Goal: Task Accomplishment & Management: Manage account settings

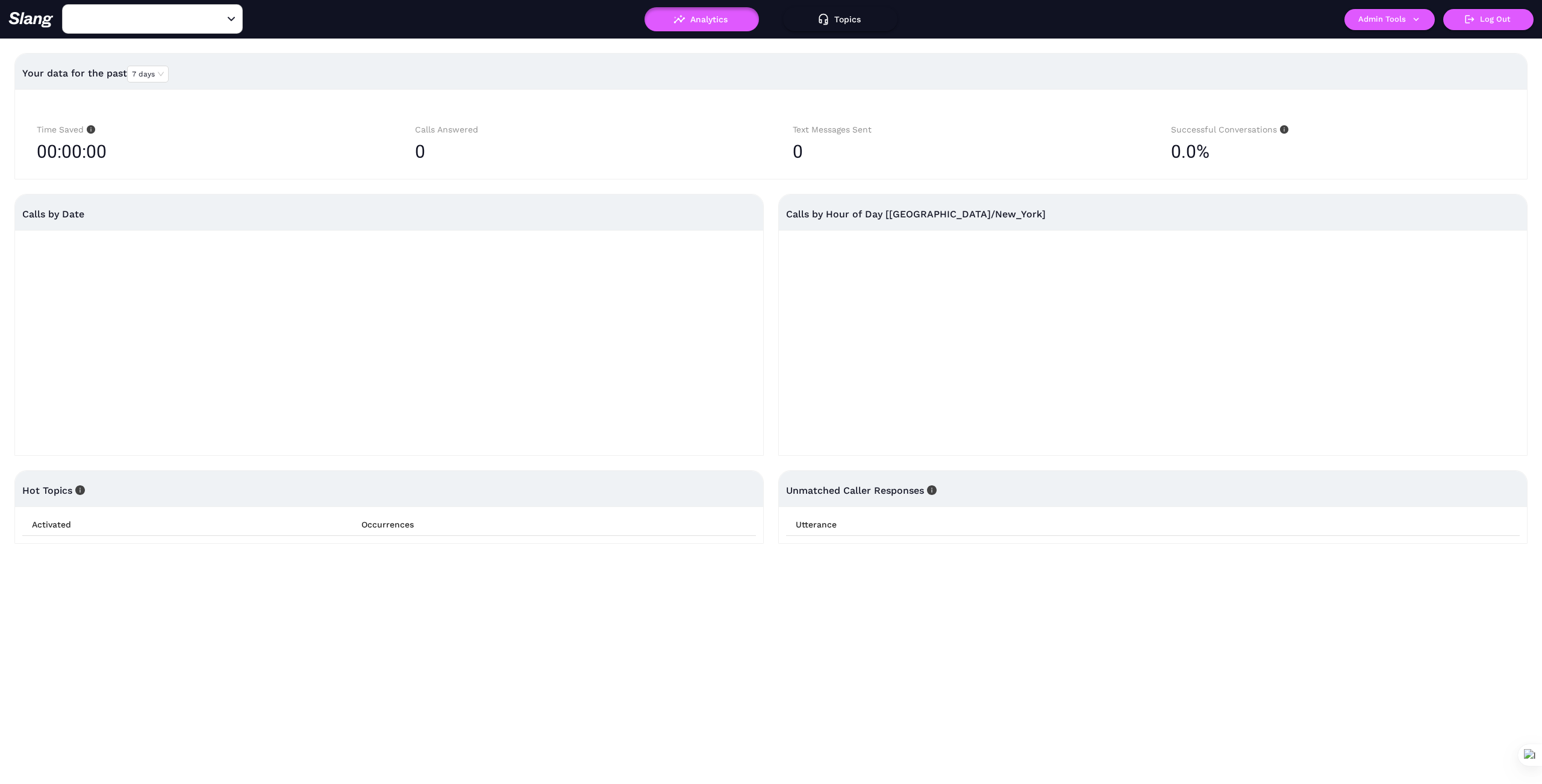
type input "1776"
drag, startPoint x: 218, startPoint y: 19, endPoint x: 189, endPoint y: 15, distance: 29.3
click at [218, 19] on icon "Clear" at bounding box center [217, 19] width 12 height 12
click at [187, 15] on input "text" at bounding box center [134, 19] width 133 height 19
type input "mama"
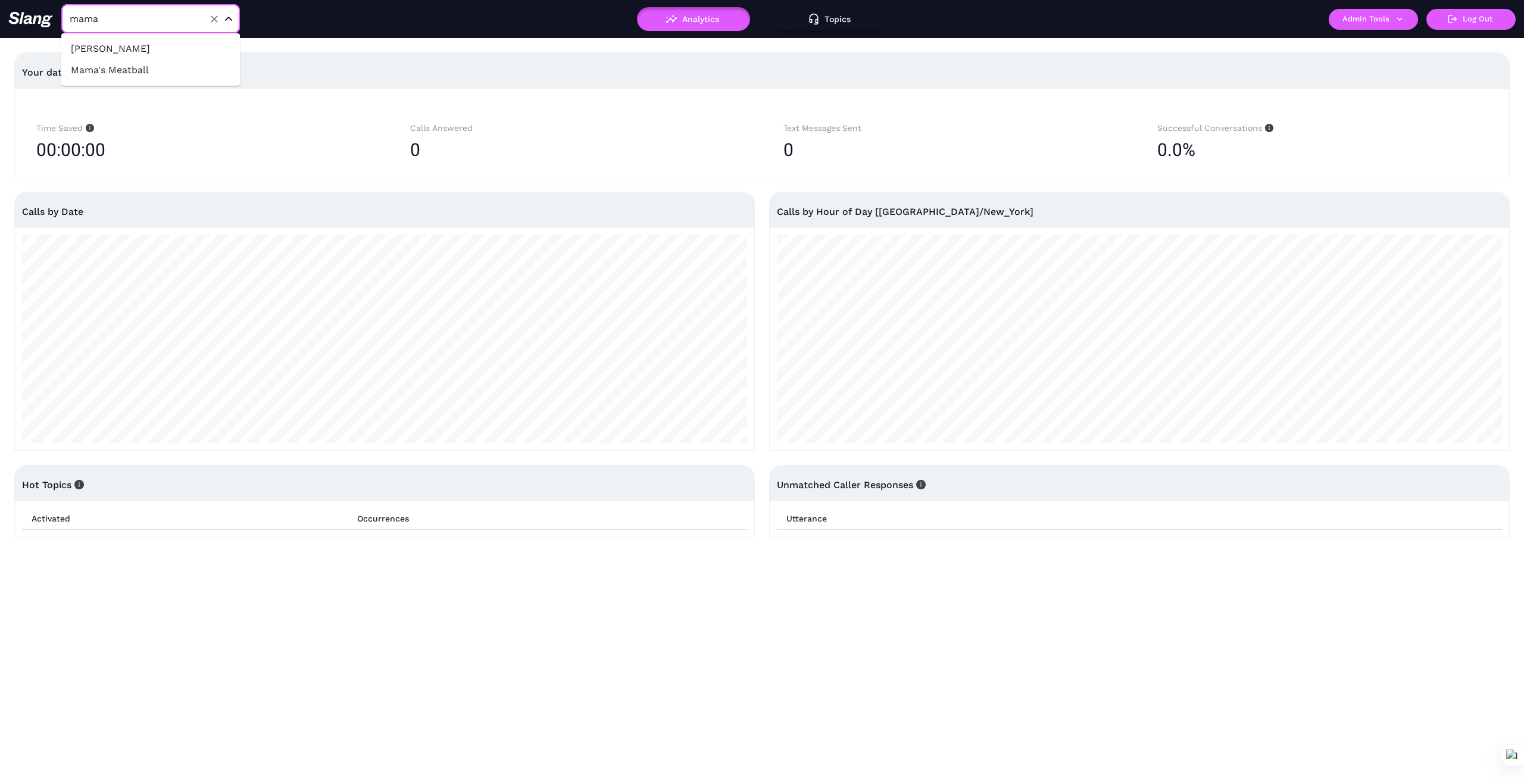
click at [163, 72] on li "Mama's Meatball" at bounding box center [151, 70] width 179 height 21
type input "Mama's Meatball"
click at [1401, 16] on icon "button" at bounding box center [1399, 19] width 11 height 11
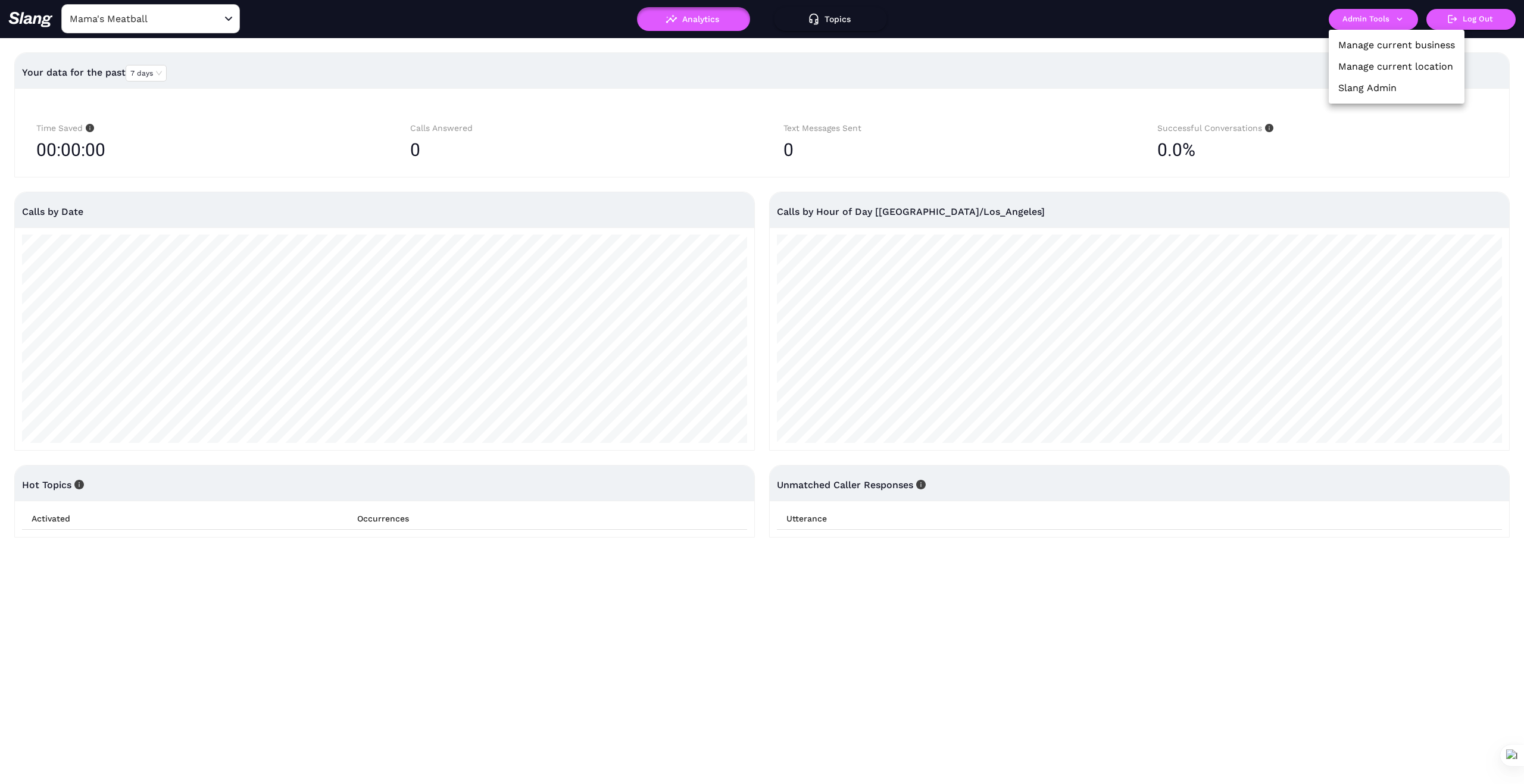
click at [1405, 46] on link "Manage current business" at bounding box center [1396, 46] width 117 height 15
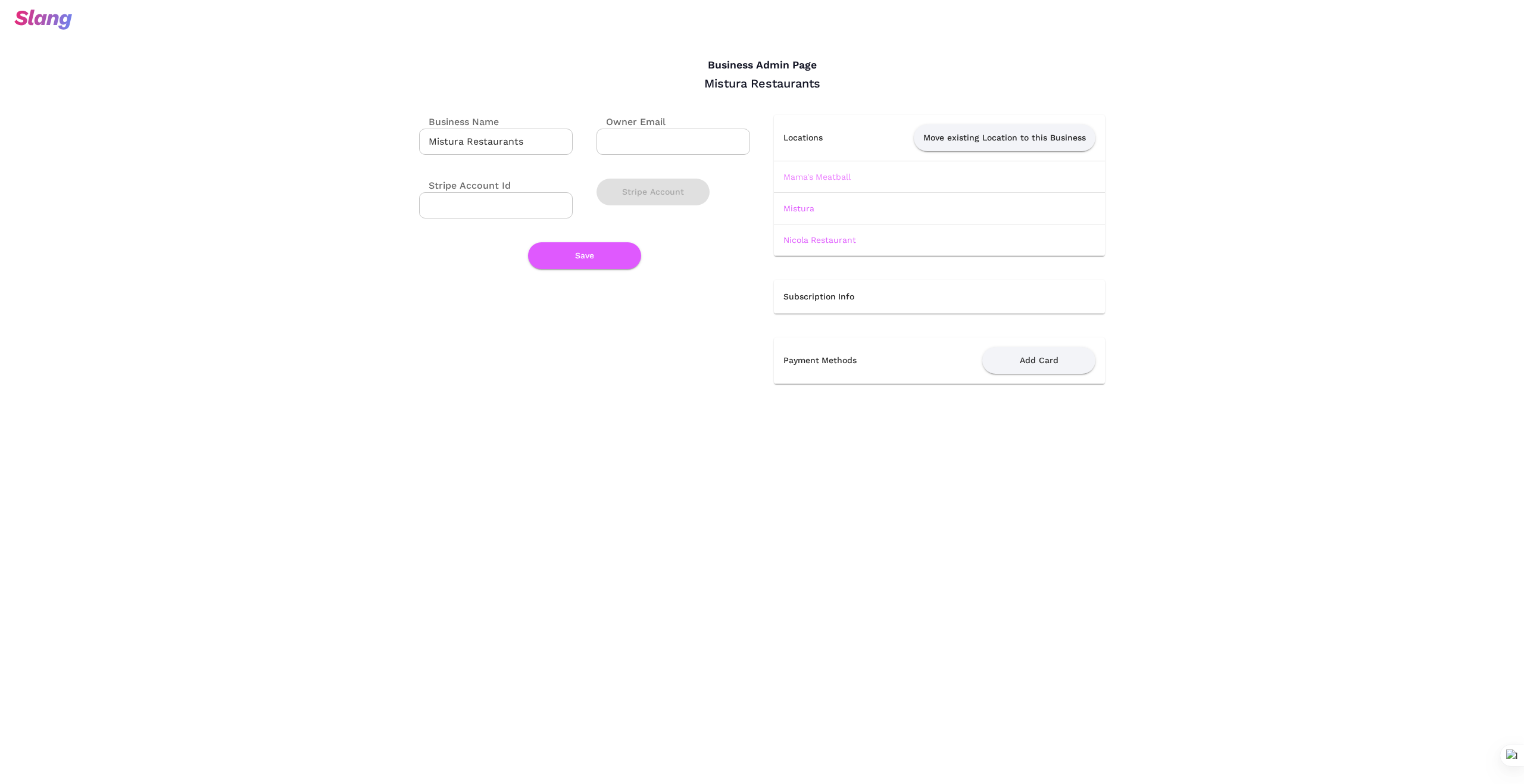
click at [838, 177] on link "Mama's Meatball" at bounding box center [817, 177] width 68 height 9
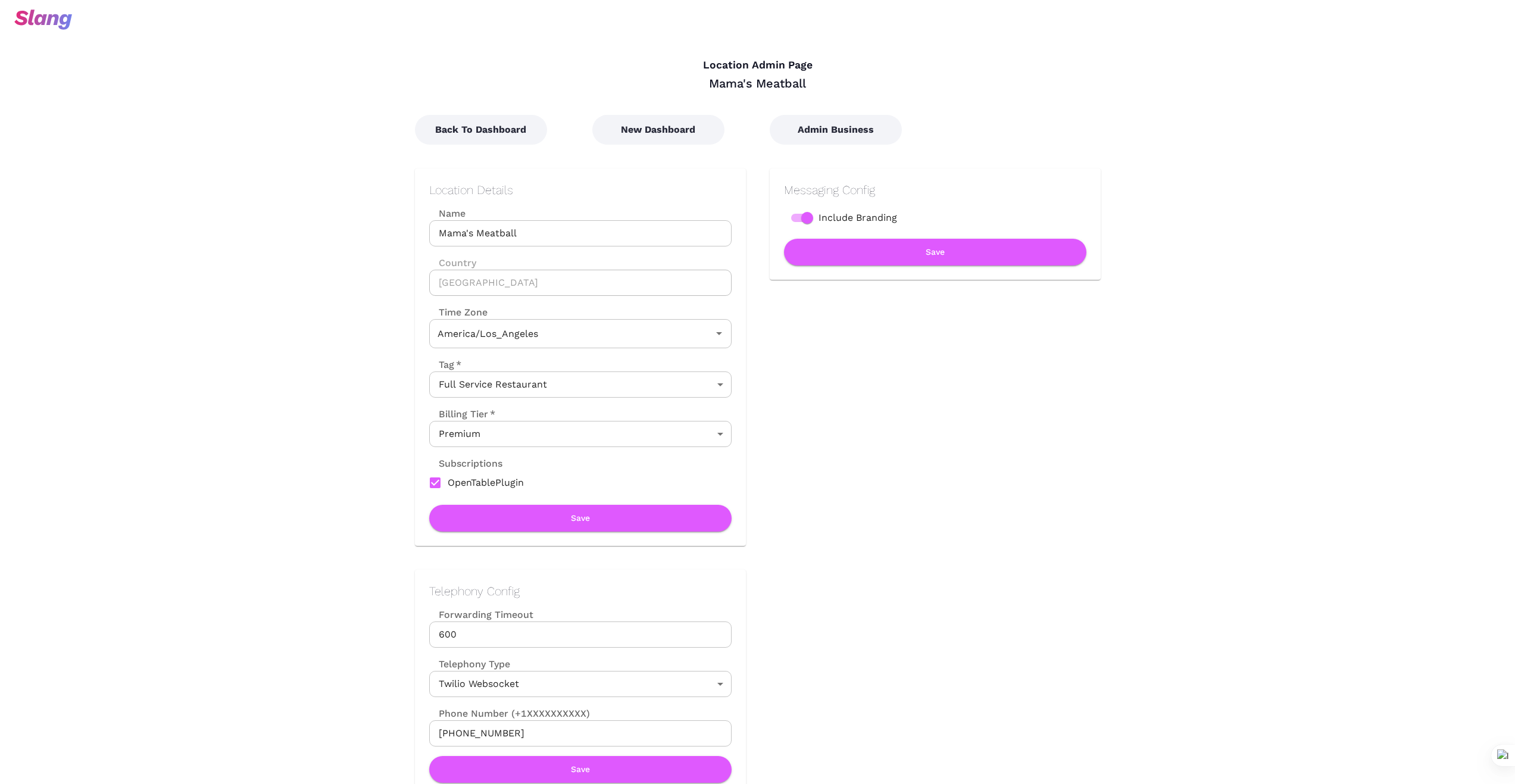
type input "Pacific Time"
click at [649, 134] on button "New Dashboard" at bounding box center [658, 129] width 132 height 30
